Goal: Find specific page/section: Find specific page/section

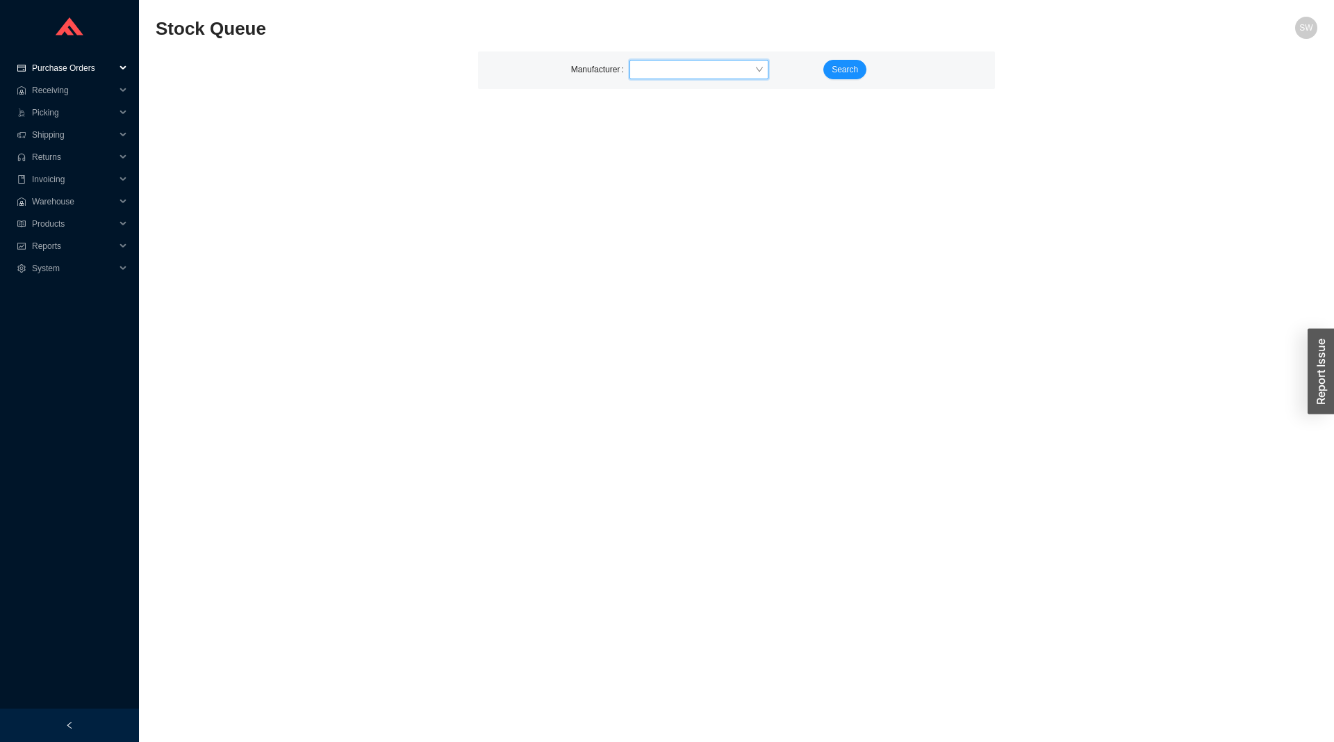
click at [50, 67] on span "Purchase Orders" at bounding box center [73, 68] width 83 height 22
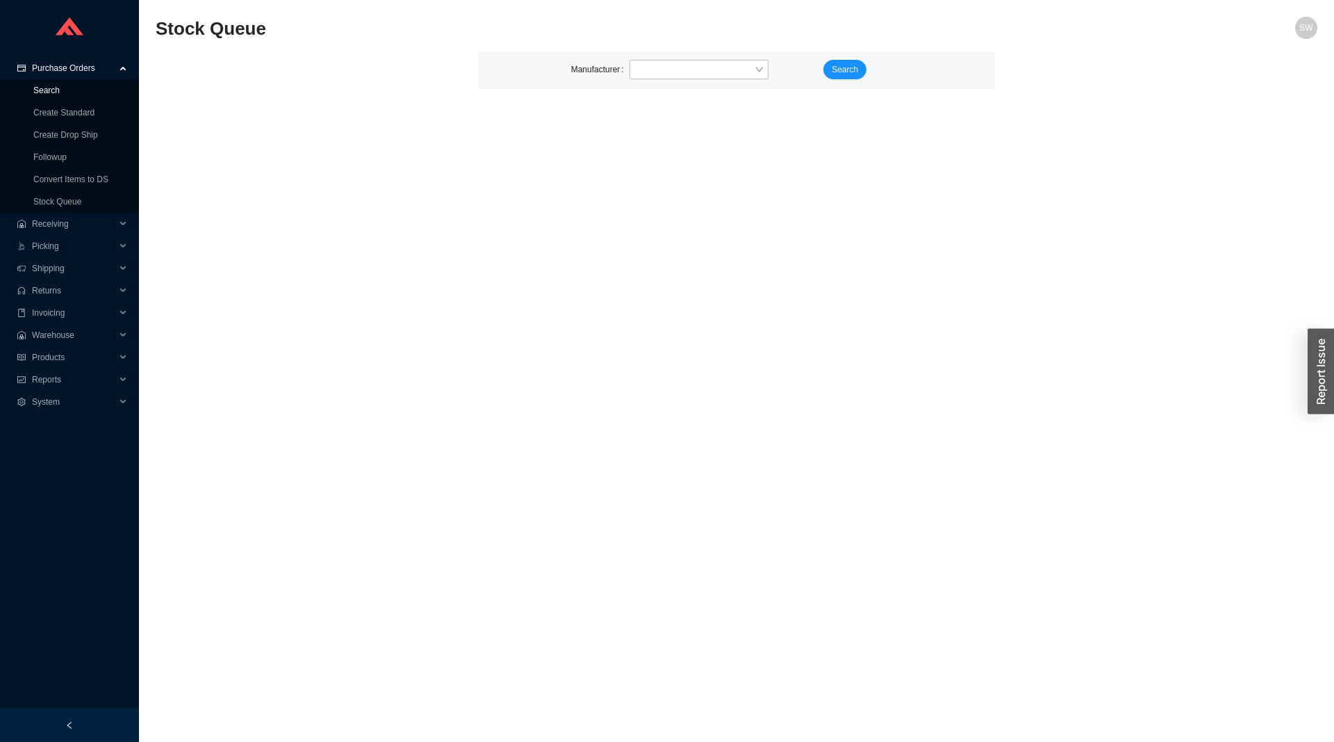
click at [60, 90] on link "Search" at bounding box center [46, 90] width 26 height 10
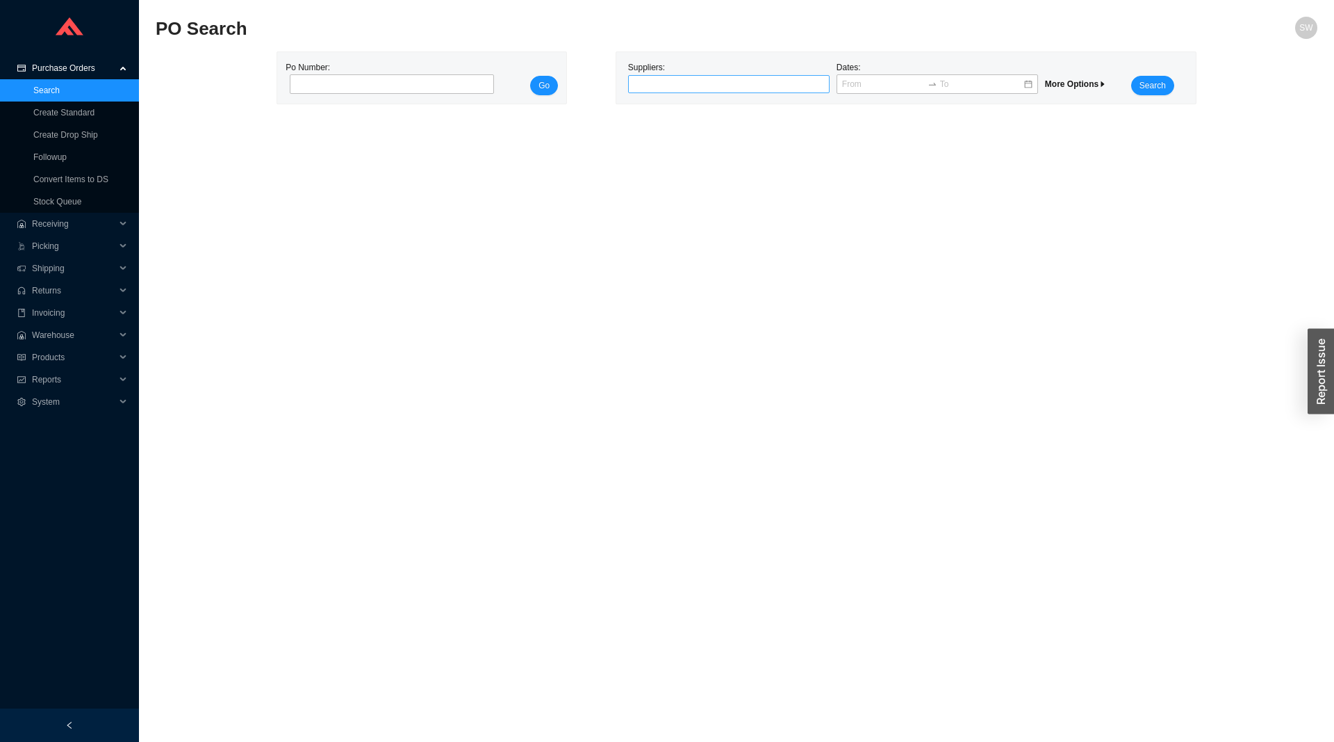
click at [673, 83] on div at bounding box center [723, 84] width 184 height 14
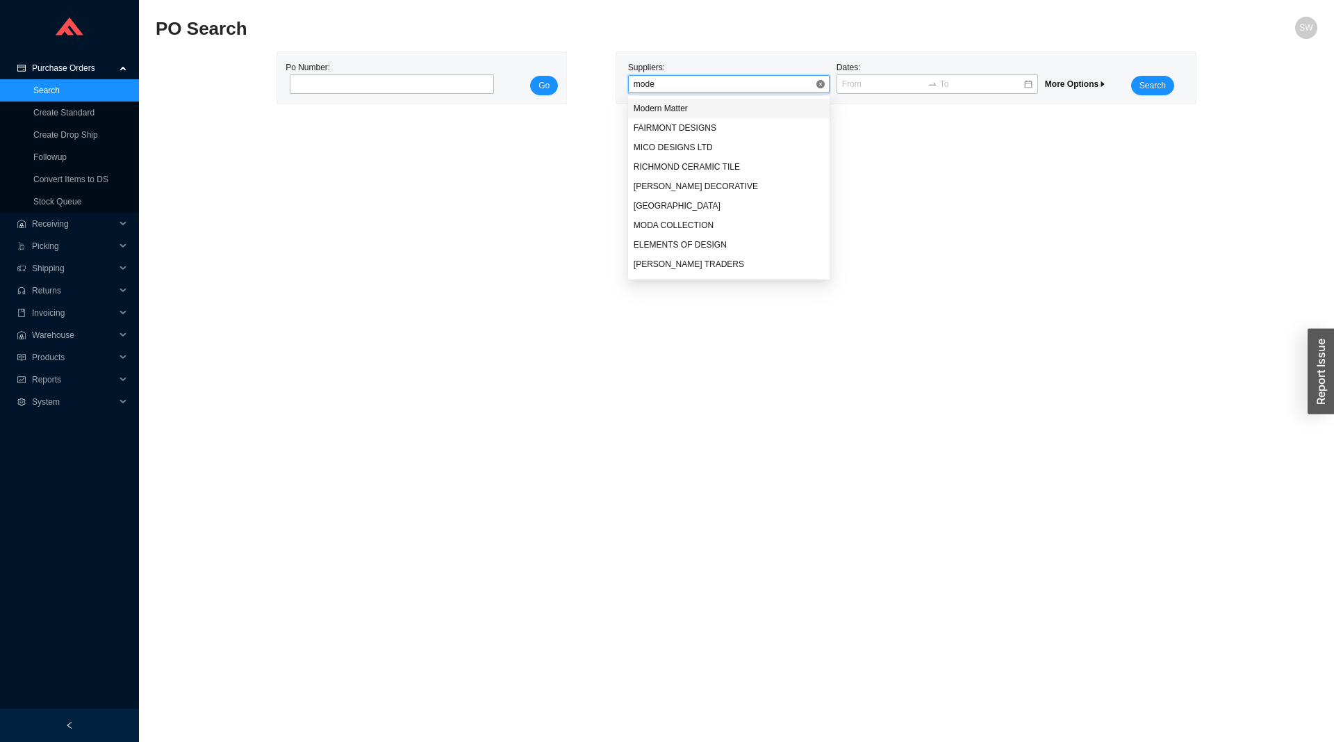
type input "moder"
click at [1158, 84] on span "Search" at bounding box center [1153, 86] width 26 height 14
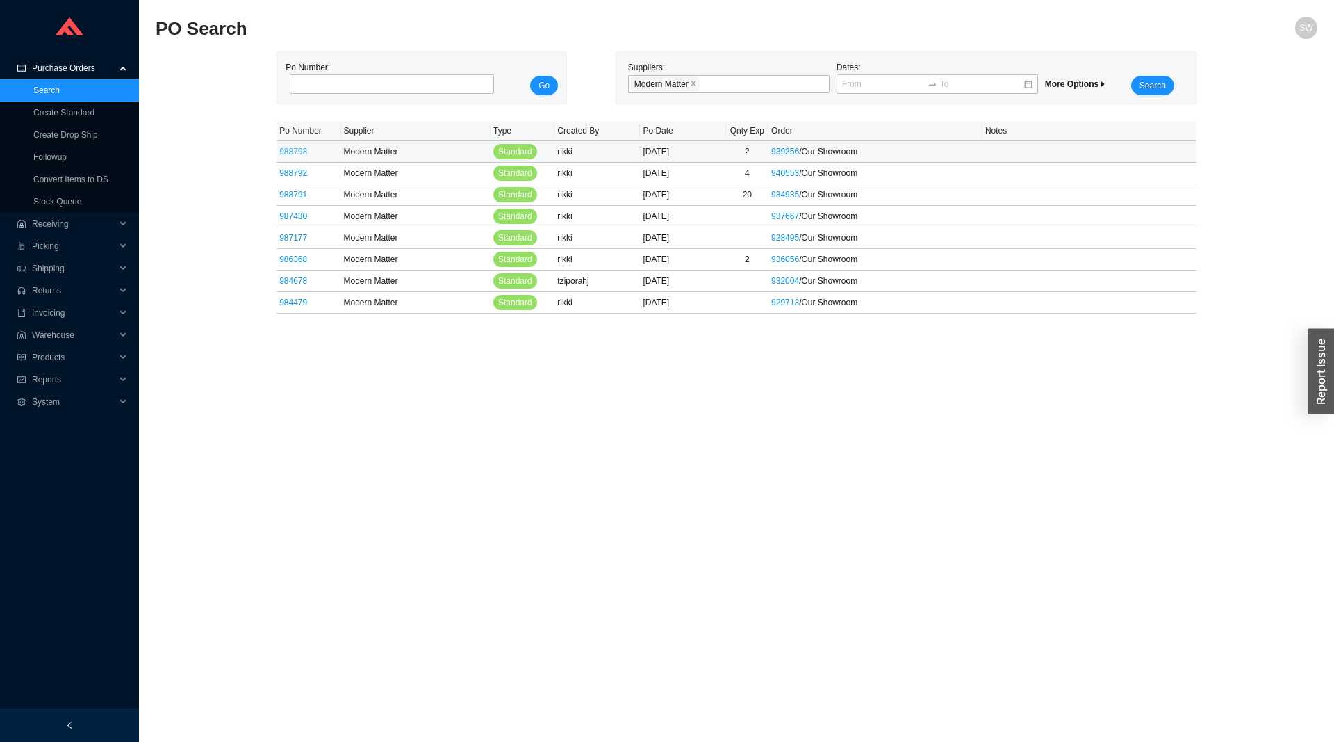
click at [290, 148] on link "988793" at bounding box center [293, 152] width 28 height 10
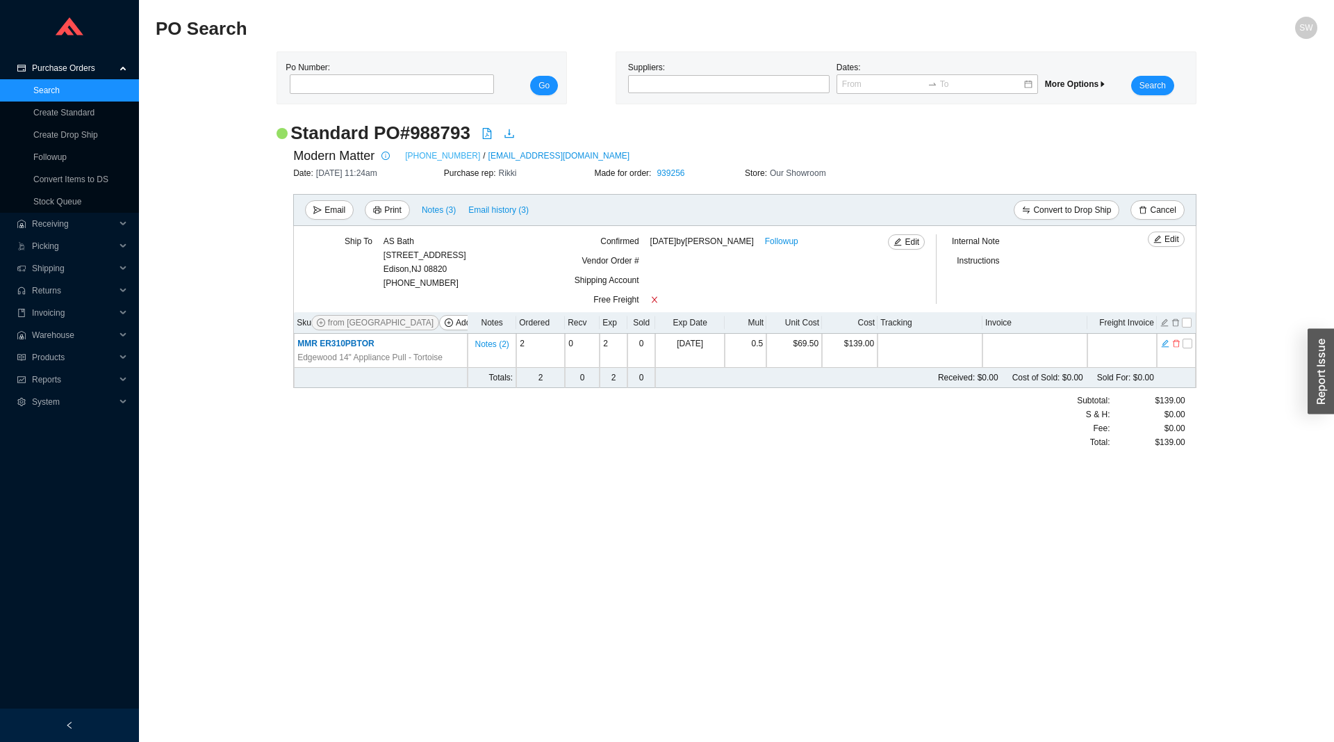
click at [422, 156] on link "[PHONE_NUMBER]" at bounding box center [442, 156] width 75 height 14
click at [425, 161] on link "[PHONE_NUMBER]" at bounding box center [442, 156] width 75 height 14
